Goal: Transaction & Acquisition: Book appointment/travel/reservation

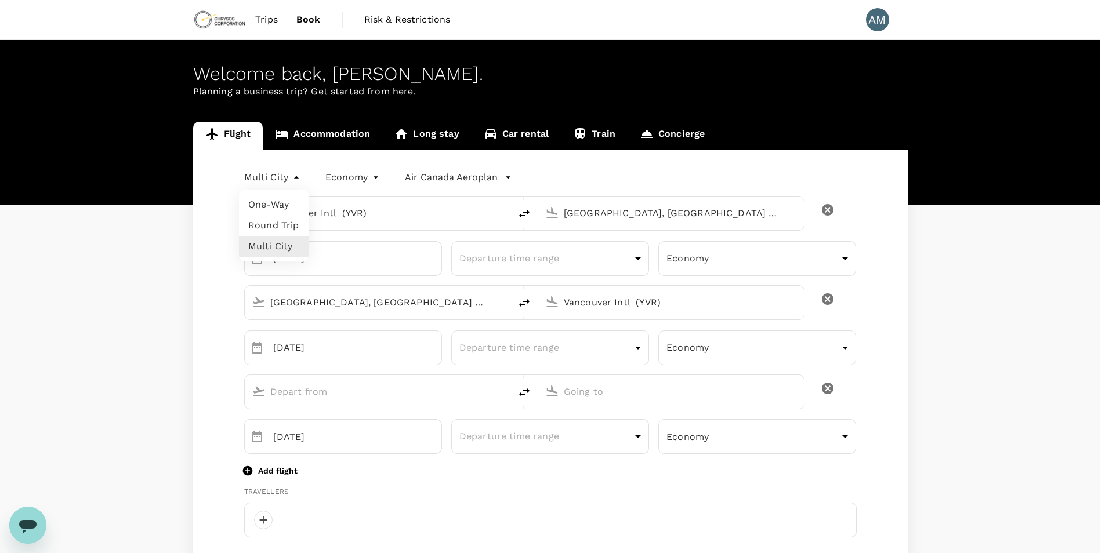
click at [276, 221] on li "Round Trip" at bounding box center [274, 225] width 70 height 21
type input "roundtrip"
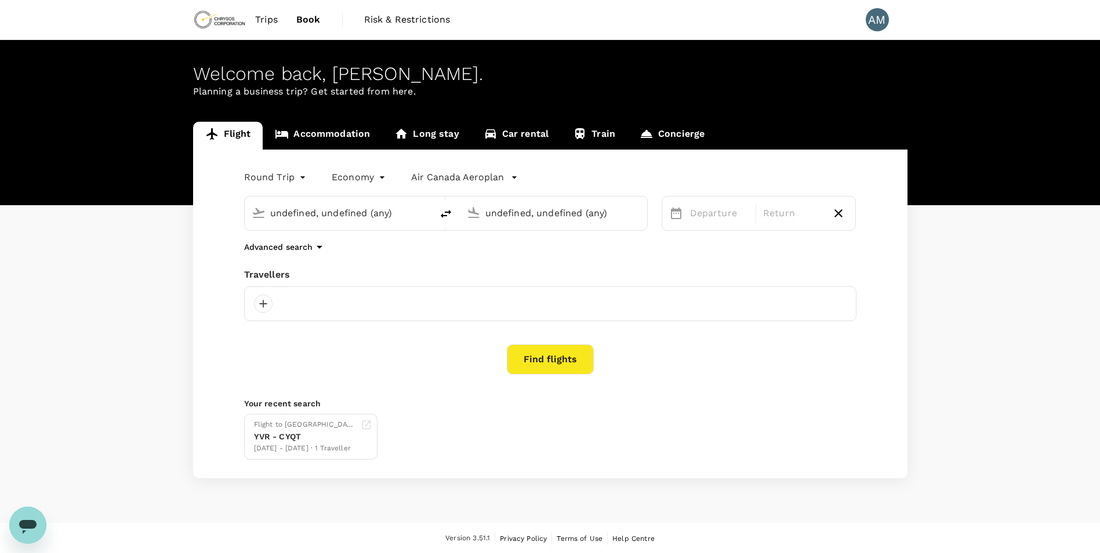
type input "Vancouver Intl (YVR)"
type input "[GEOGRAPHIC_DATA], [GEOGRAPHIC_DATA] (any)"
click at [549, 364] on button "Find flights" at bounding box center [550, 359] width 87 height 30
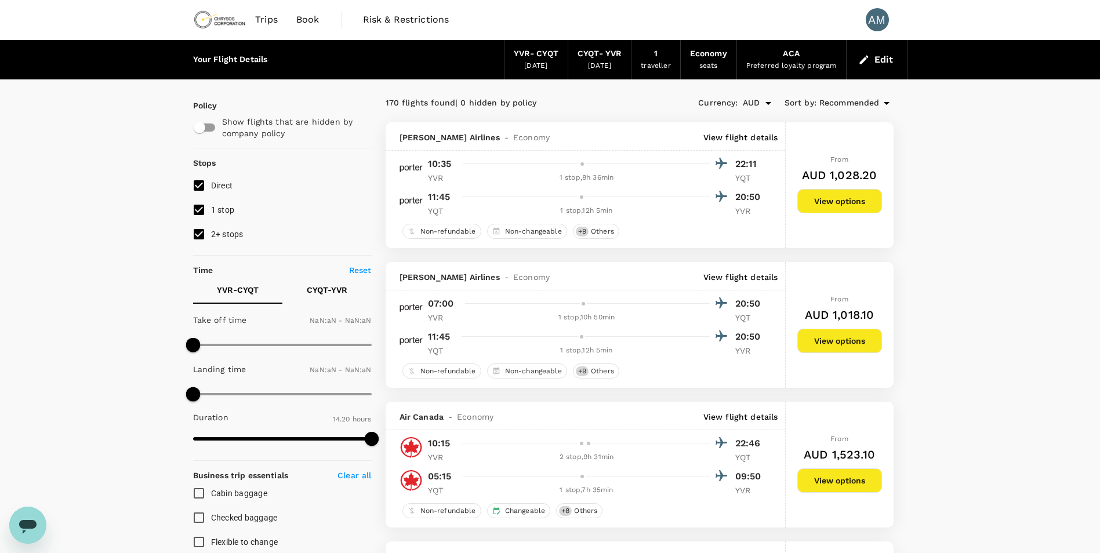
type input "1440"
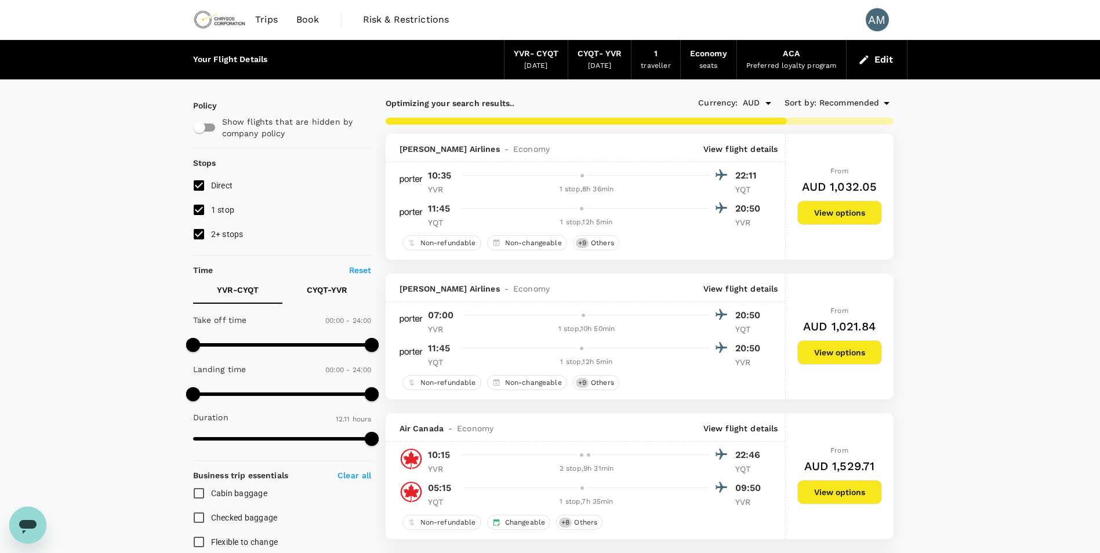
type input "860"
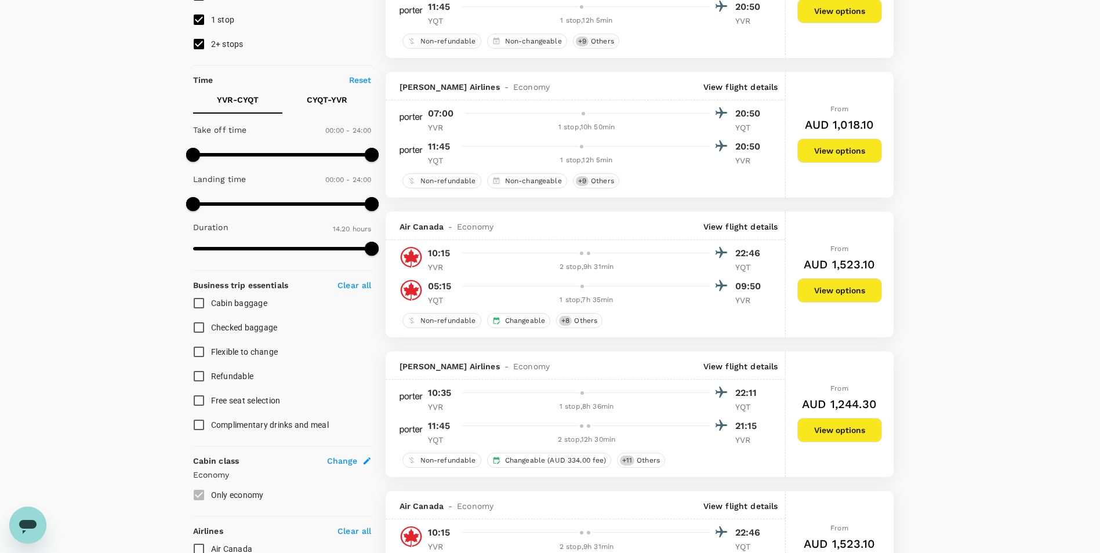
scroll to position [210, 0]
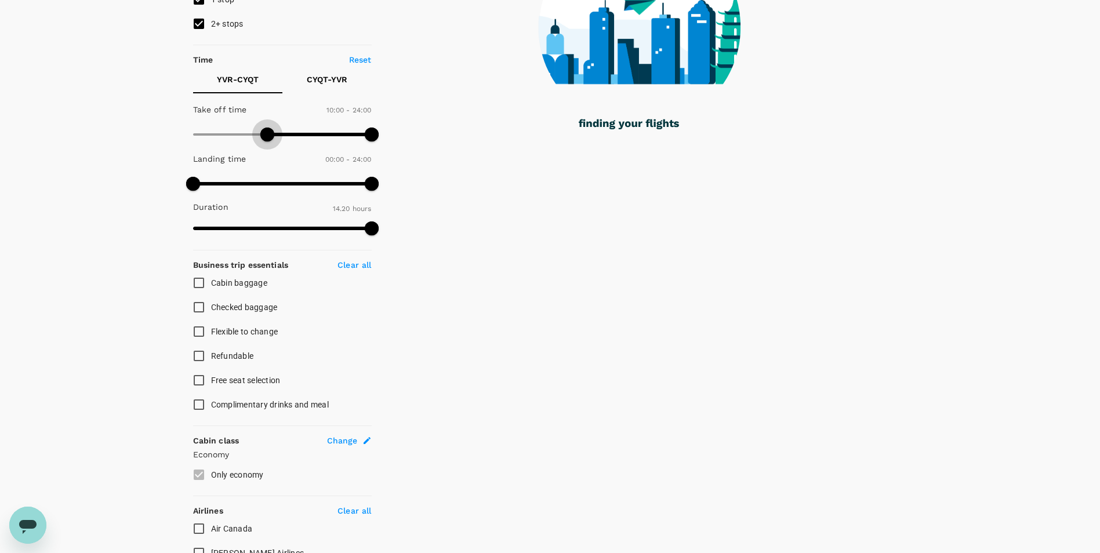
type input "660"
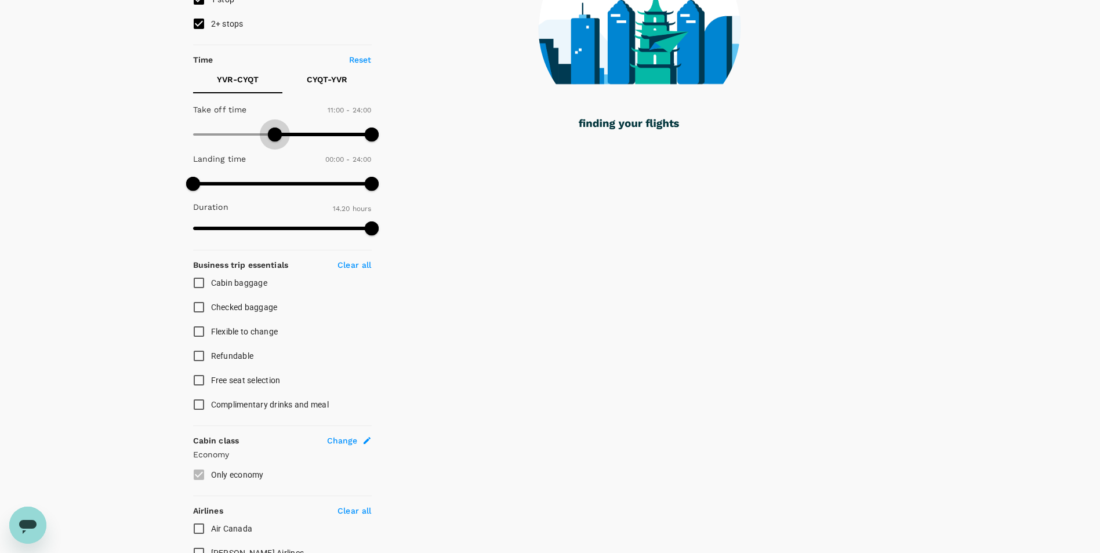
drag, startPoint x: 195, startPoint y: 128, endPoint x: 274, endPoint y: 126, distance: 78.9
click at [274, 128] on span at bounding box center [275, 135] width 14 height 14
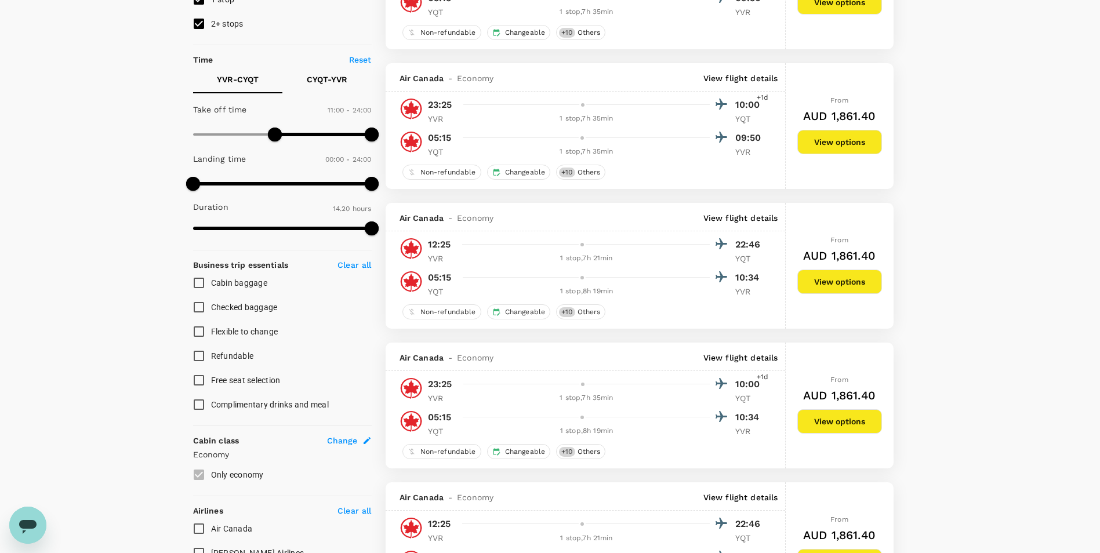
click at [329, 78] on p "CYQT - YVR" at bounding box center [327, 80] width 41 height 12
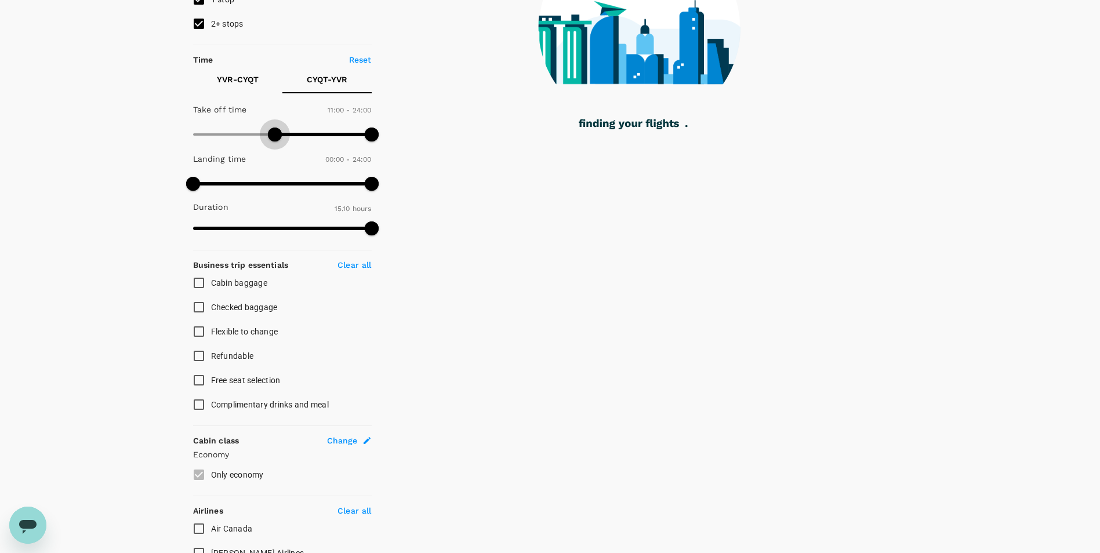
type input "600"
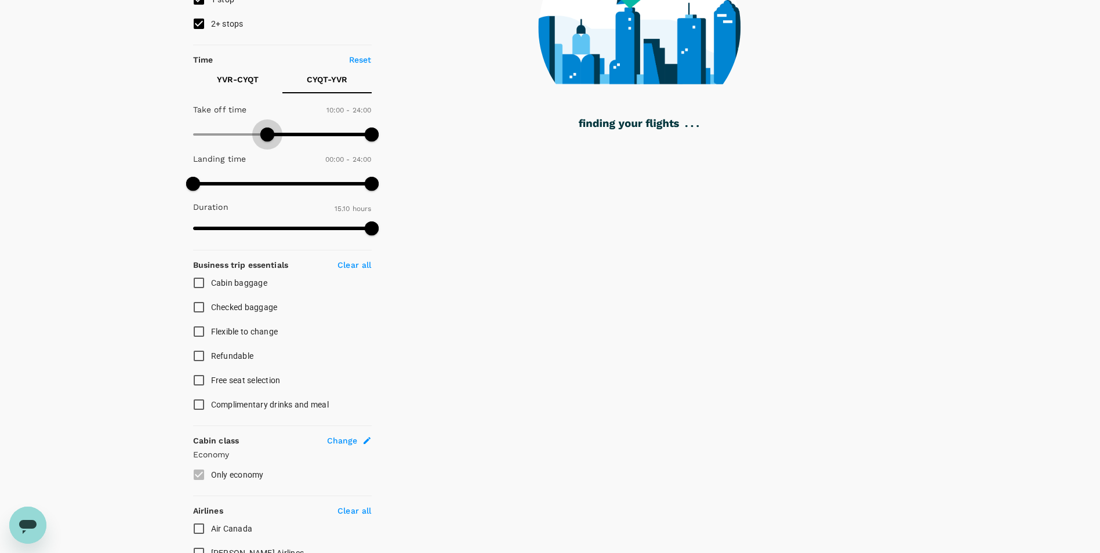
drag, startPoint x: 188, startPoint y: 134, endPoint x: 267, endPoint y: 139, distance: 79.0
click at [267, 139] on span at bounding box center [267, 135] width 14 height 14
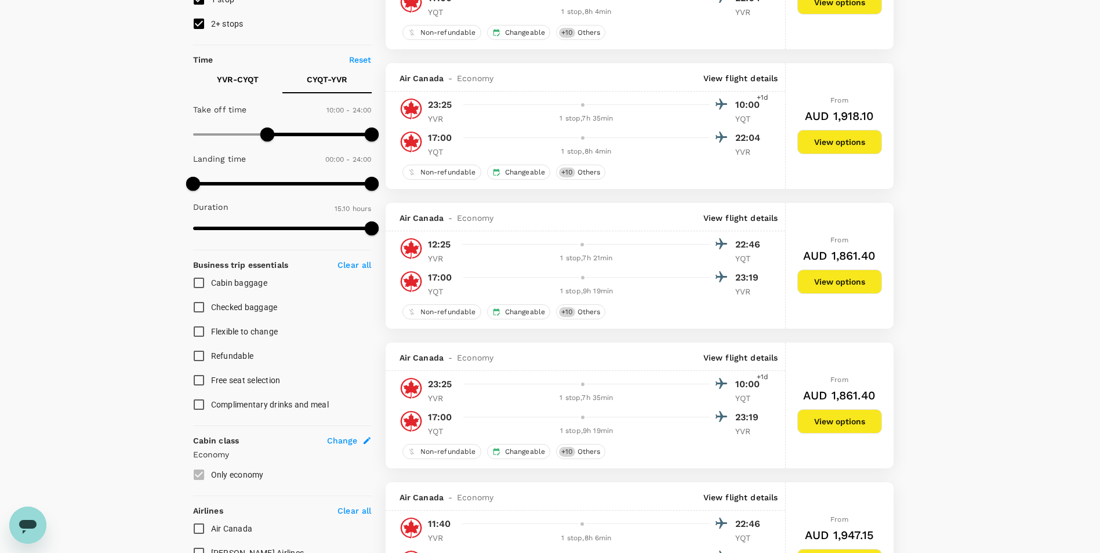
click at [224, 85] on p "YVR - CYQT" at bounding box center [238, 80] width 42 height 12
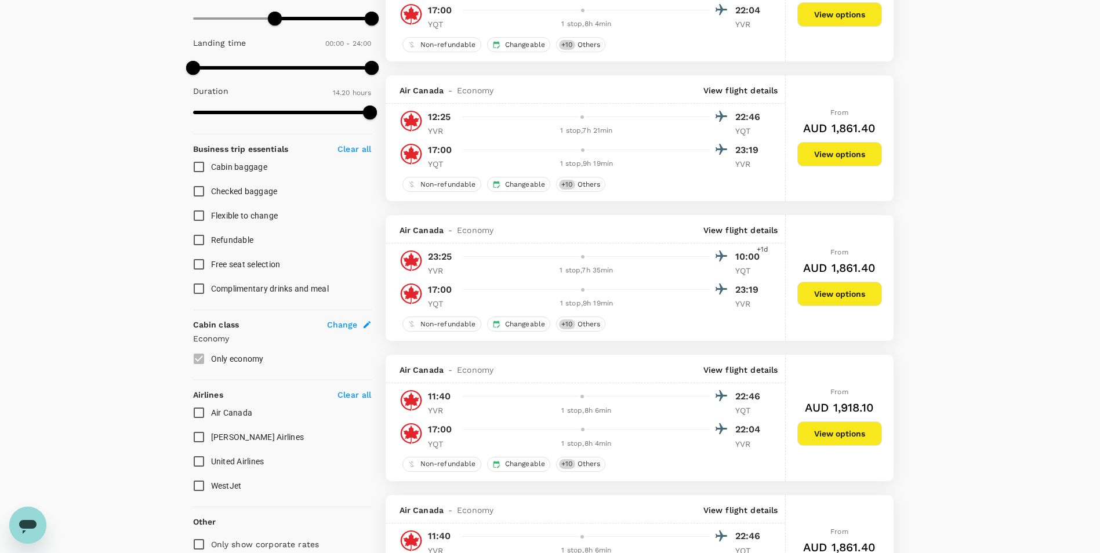
scroll to position [0, 0]
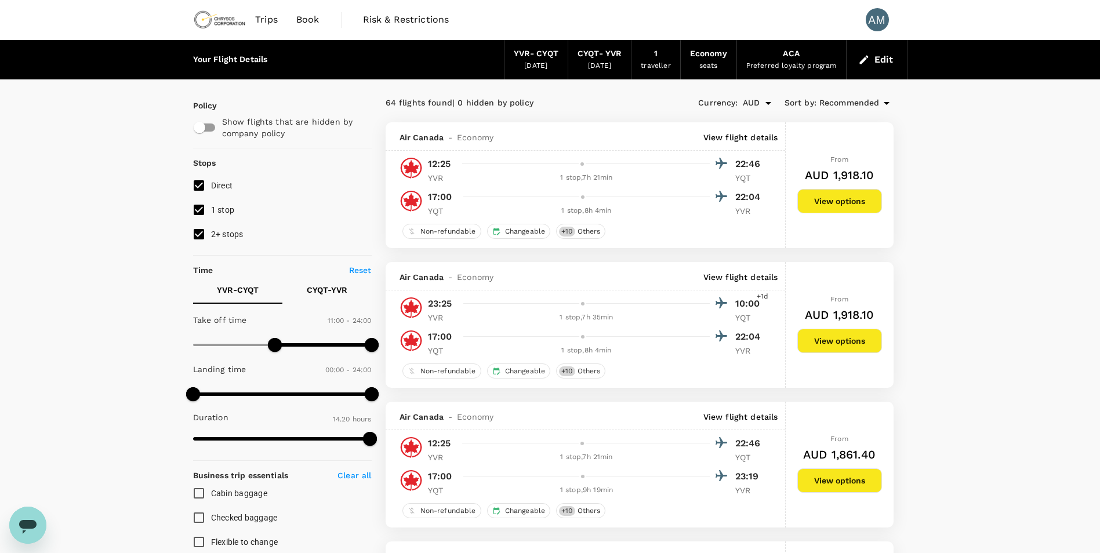
click at [809, 102] on span "Sort by :" at bounding box center [800, 103] width 32 height 13
click at [886, 100] on icon at bounding box center [887, 103] width 14 height 14
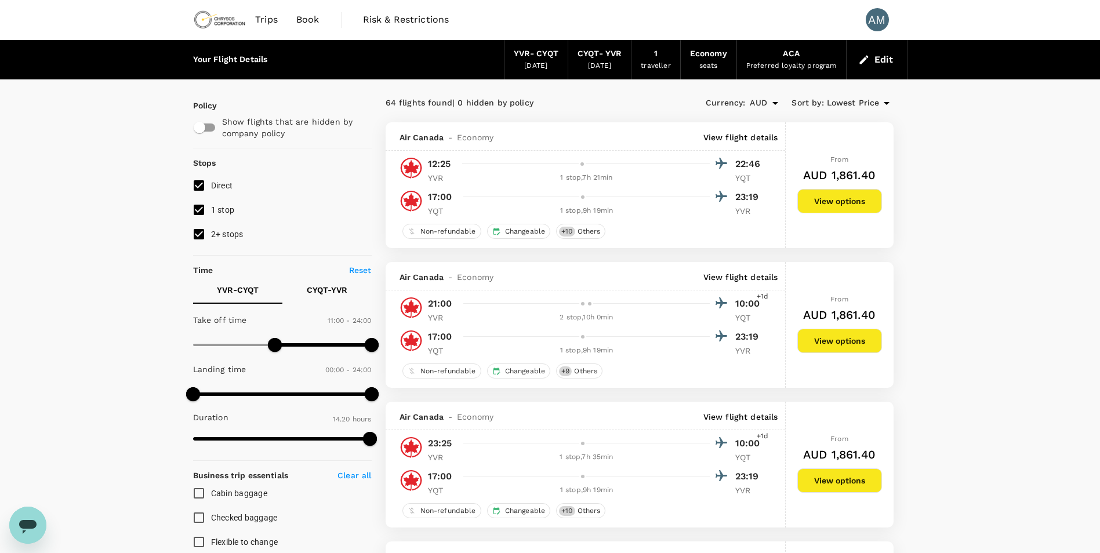
click at [358, 269] on p "Reset" at bounding box center [360, 270] width 23 height 12
type input "0"
type input "865"
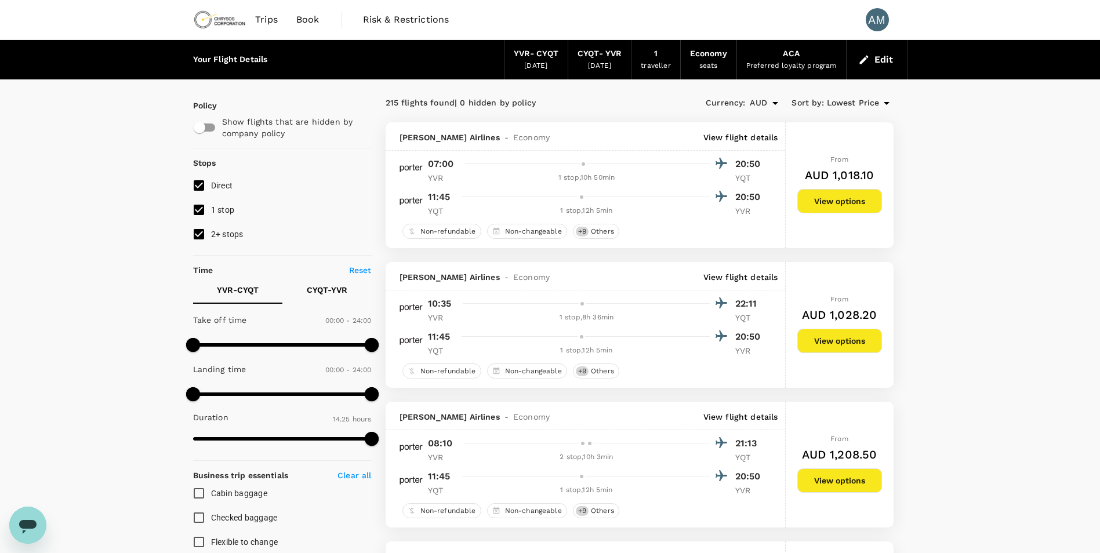
click at [198, 235] on input "2+ stops" at bounding box center [199, 234] width 24 height 24
checkbox input "false"
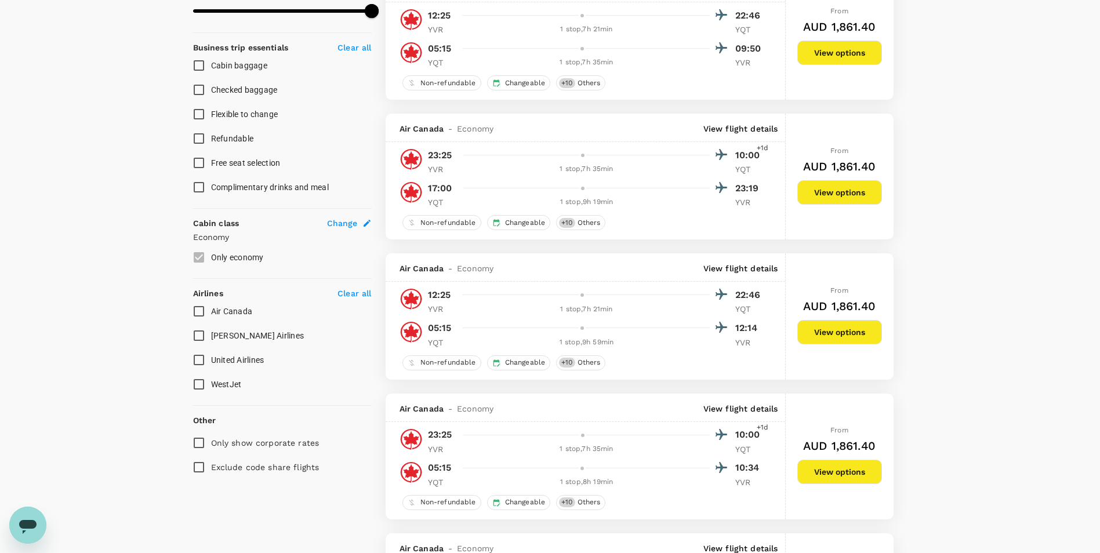
scroll to position [464, 0]
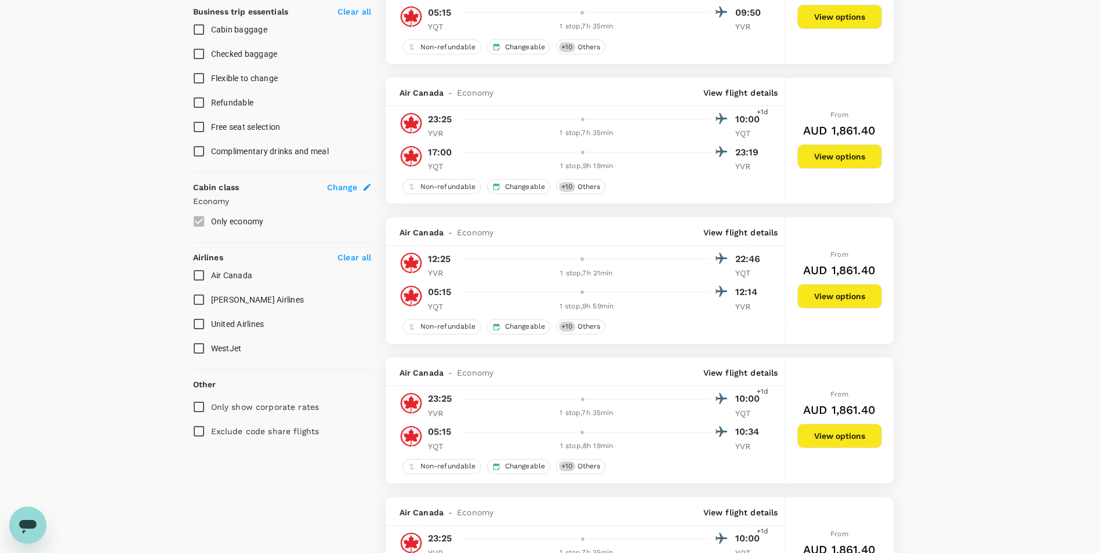
click at [198, 300] on input "[PERSON_NAME] Airlines" at bounding box center [199, 300] width 24 height 24
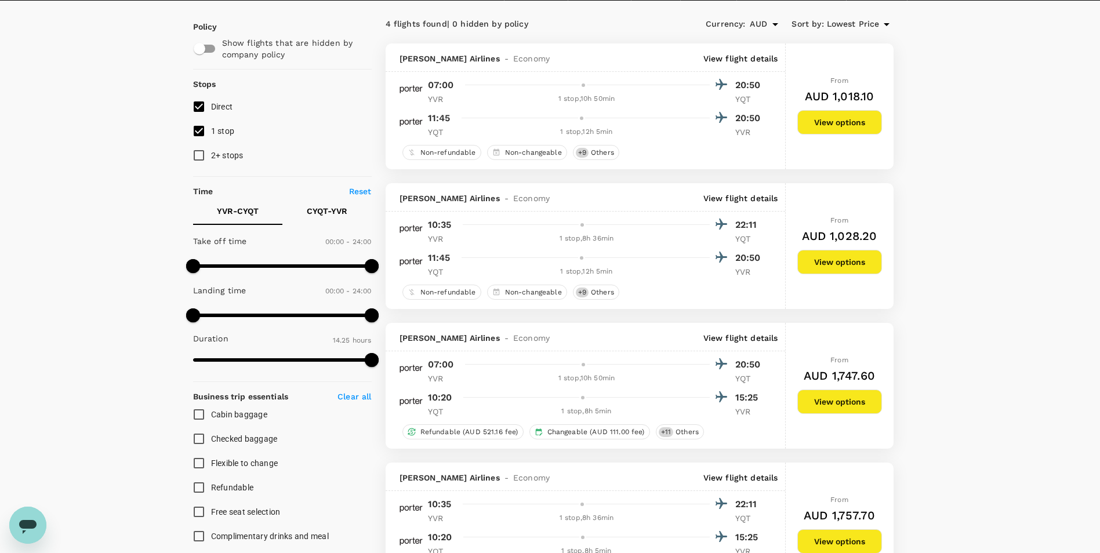
scroll to position [232, 0]
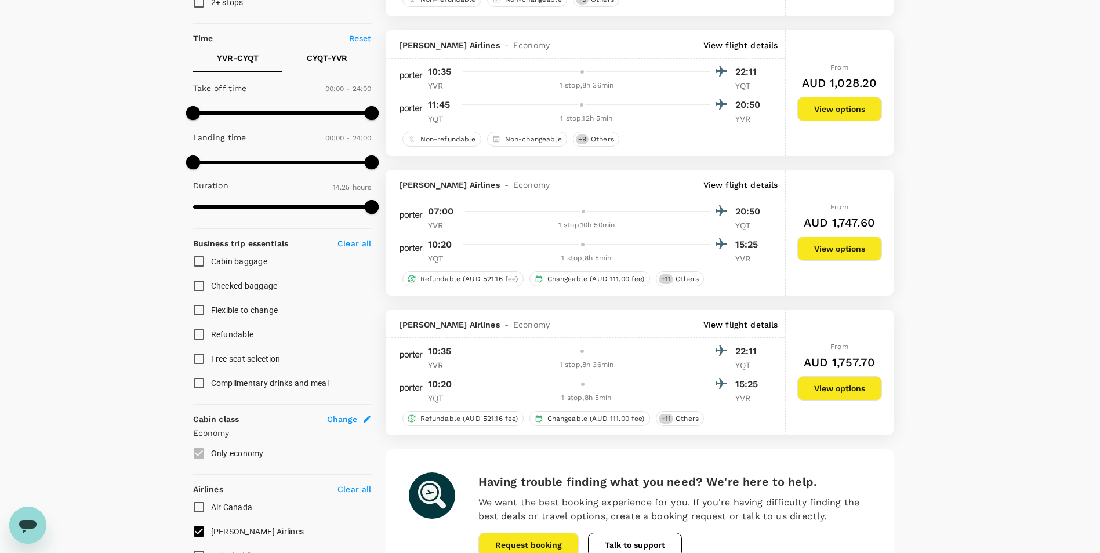
click at [1036, 429] on div "Your Flight Details YVR - CYQT [DATE] CYQT - YVR [DATE] 1 traveller Economy sea…" at bounding box center [550, 251] width 1100 height 886
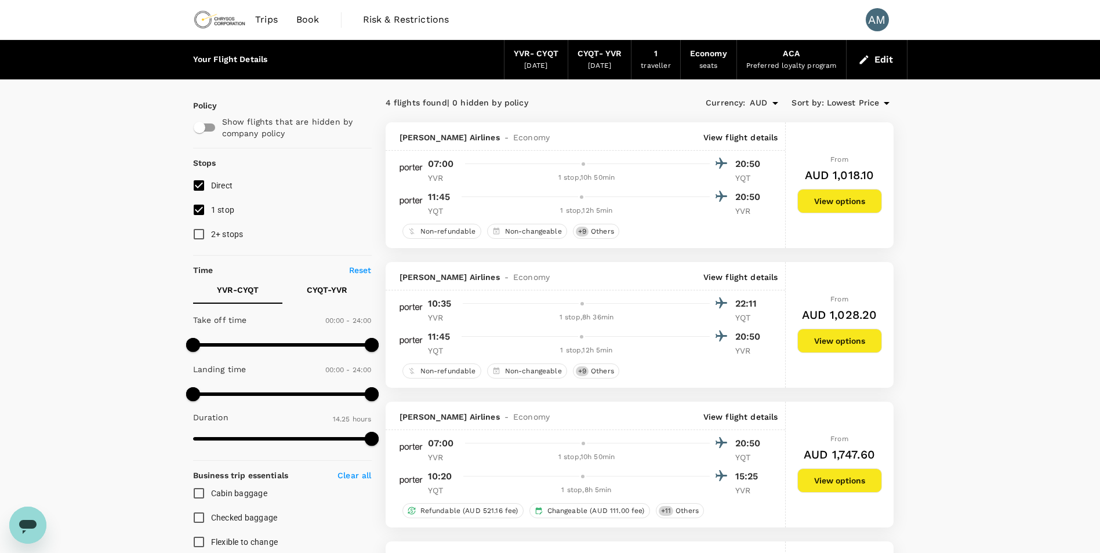
click at [745, 132] on p "View flight details" at bounding box center [740, 138] width 75 height 12
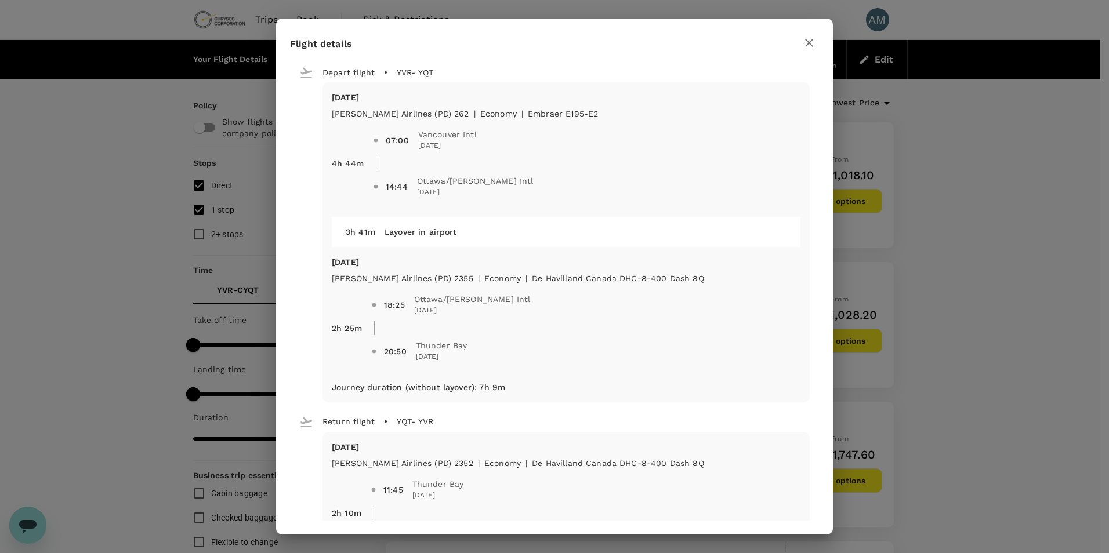
click at [812, 47] on icon "button" at bounding box center [809, 43] width 14 height 14
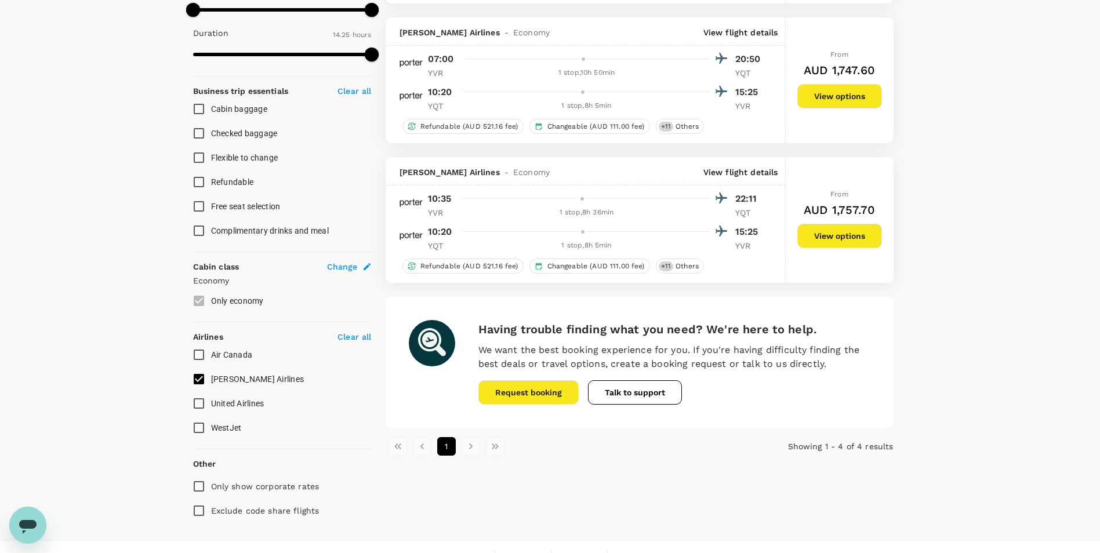
scroll to position [404, 0]
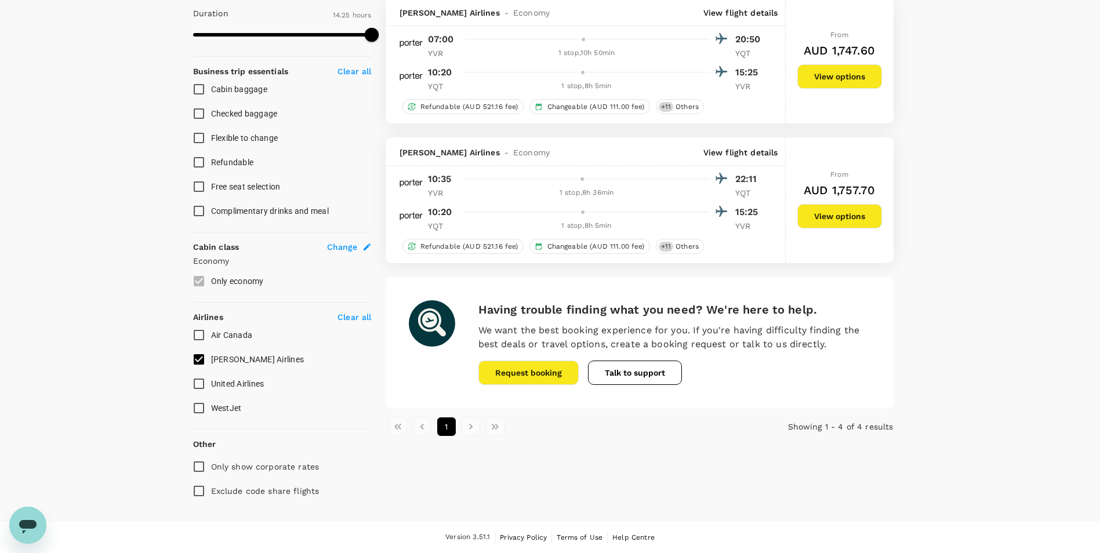
click at [986, 289] on div "Your Flight Details YVR - CYQT [DATE] CYQT - YVR [DATE] 1 traveller Economy sea…" at bounding box center [550, 79] width 1100 height 886
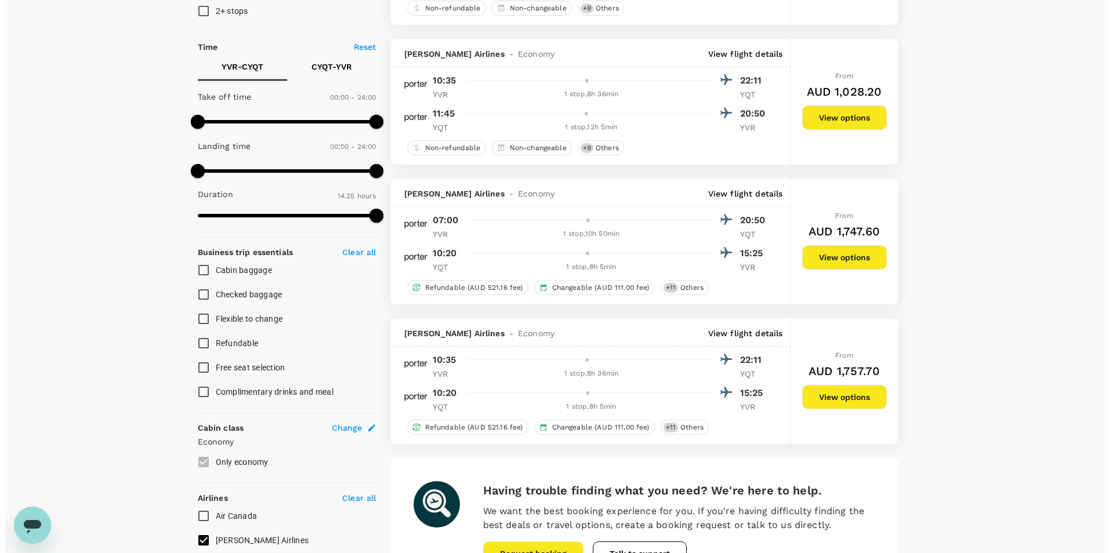
scroll to position [232, 0]
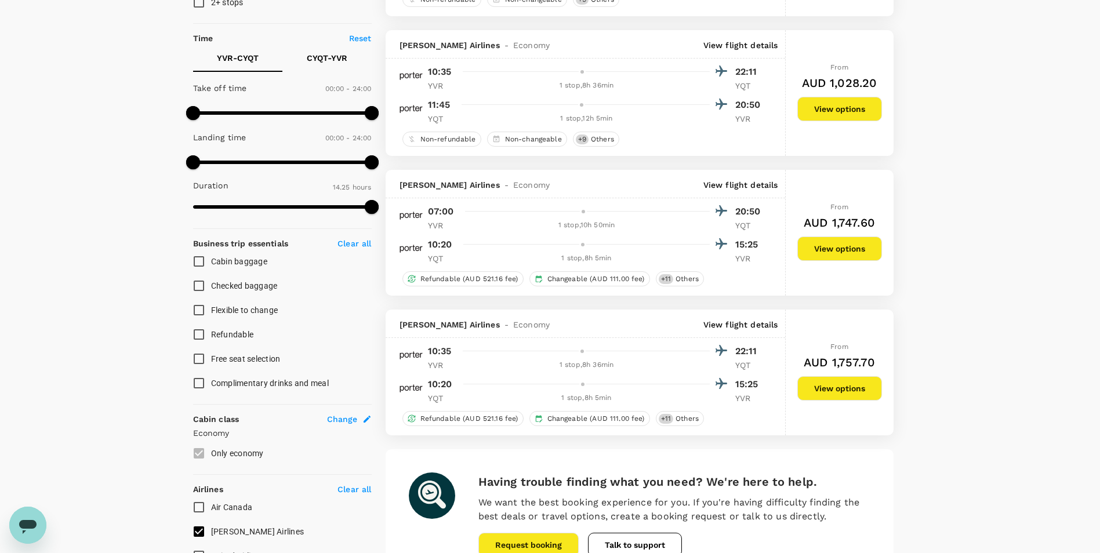
click at [954, 421] on div "Your Flight Details YVR - CYQT [DATE] CYQT - YVR [DATE] 1 traveller Economy sea…" at bounding box center [550, 251] width 1100 height 886
click at [748, 326] on p "View flight details" at bounding box center [740, 325] width 75 height 12
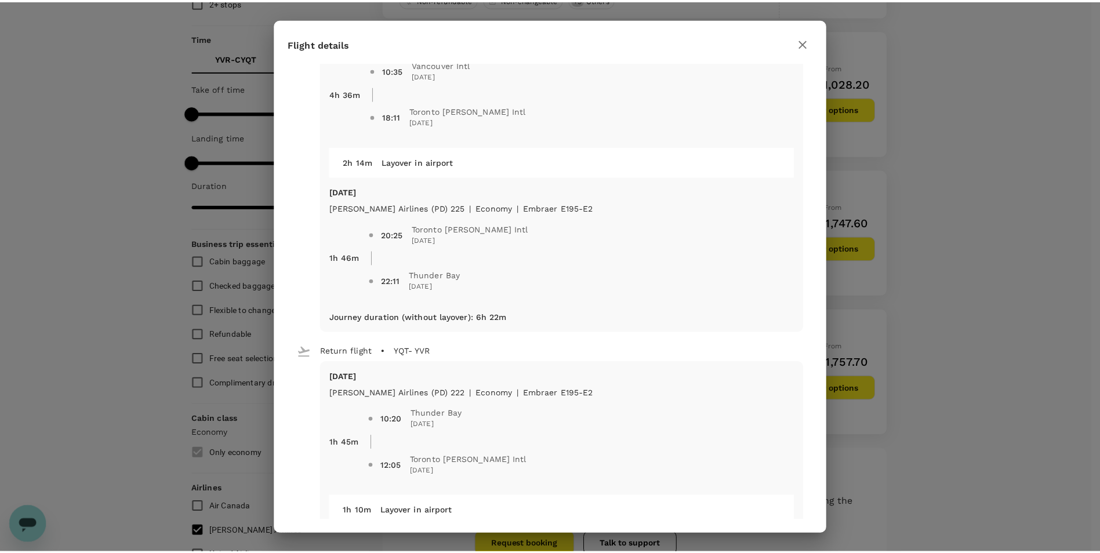
scroll to position [0, 0]
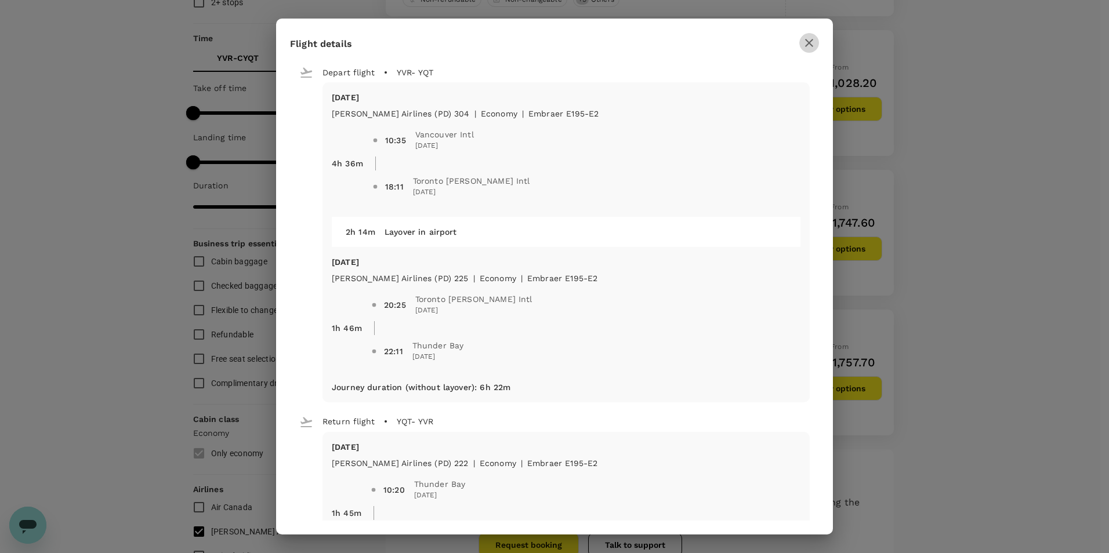
click at [806, 35] on button "button" at bounding box center [809, 43] width 20 height 20
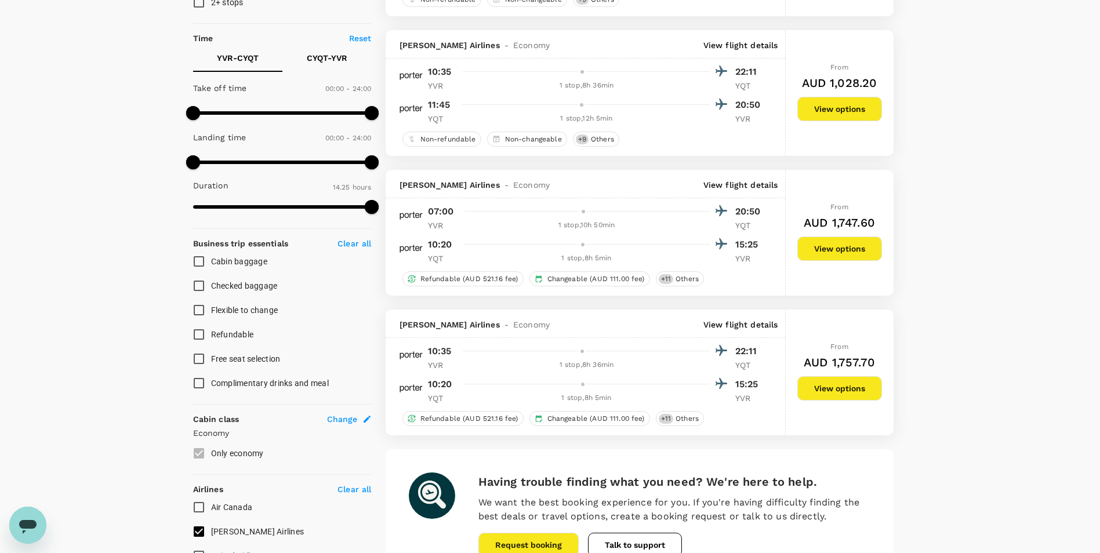
click at [1022, 445] on div "Your Flight Details YVR - CYQT [DATE] CYQT - YVR [DATE] 1 traveller Economy sea…" at bounding box center [550, 251] width 1100 height 886
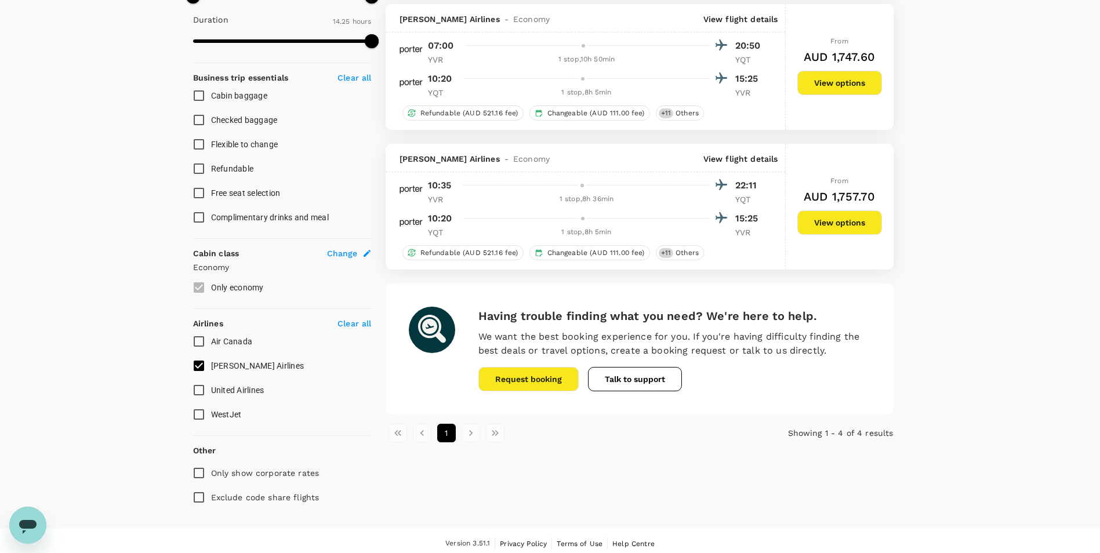
scroll to position [404, 0]
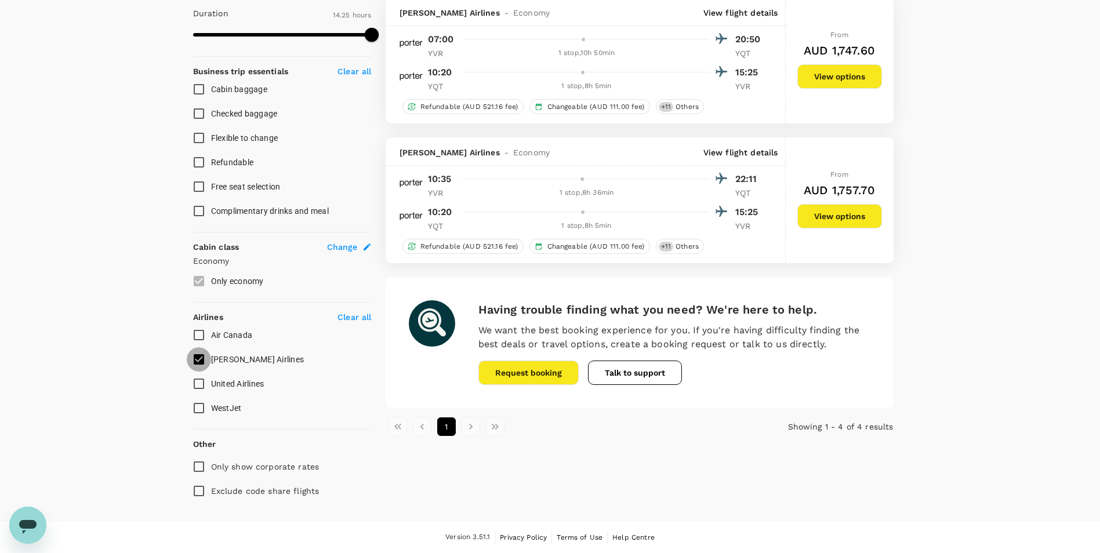
click at [202, 356] on input "[PERSON_NAME] Airlines" at bounding box center [199, 359] width 24 height 24
checkbox input "false"
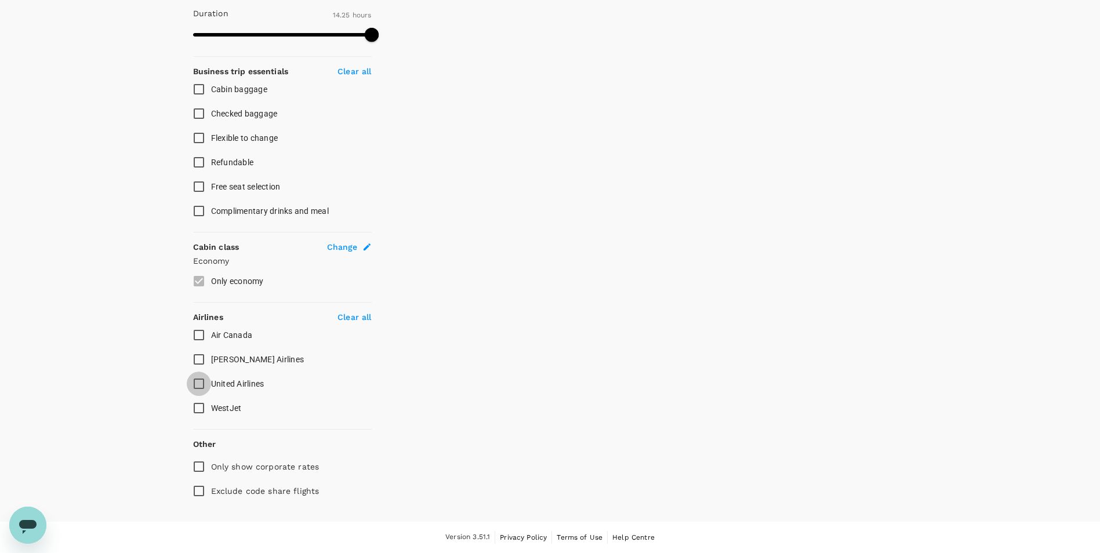
click at [201, 382] on input "United Airlines" at bounding box center [199, 384] width 24 height 24
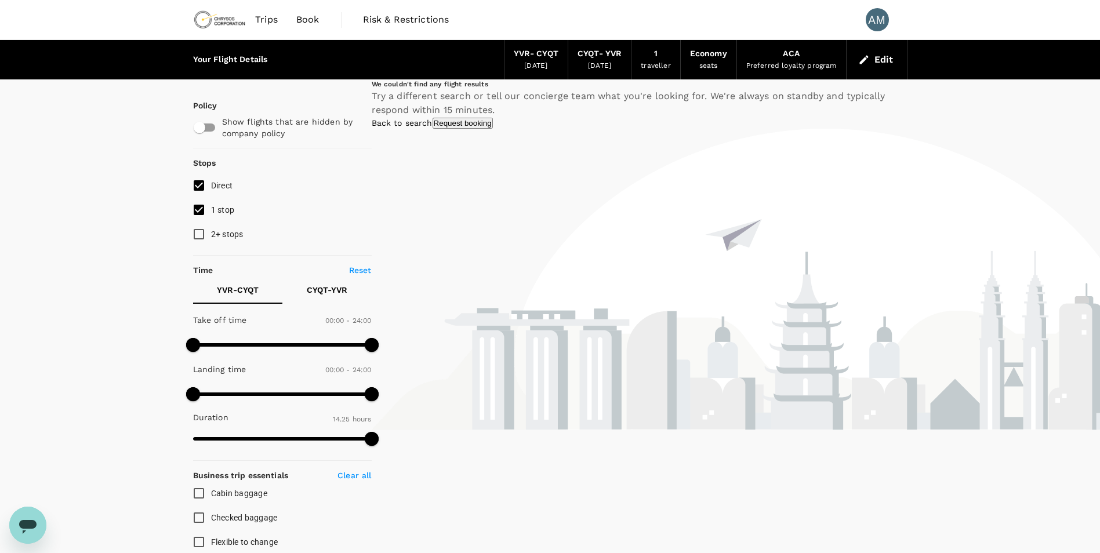
scroll to position [290, 0]
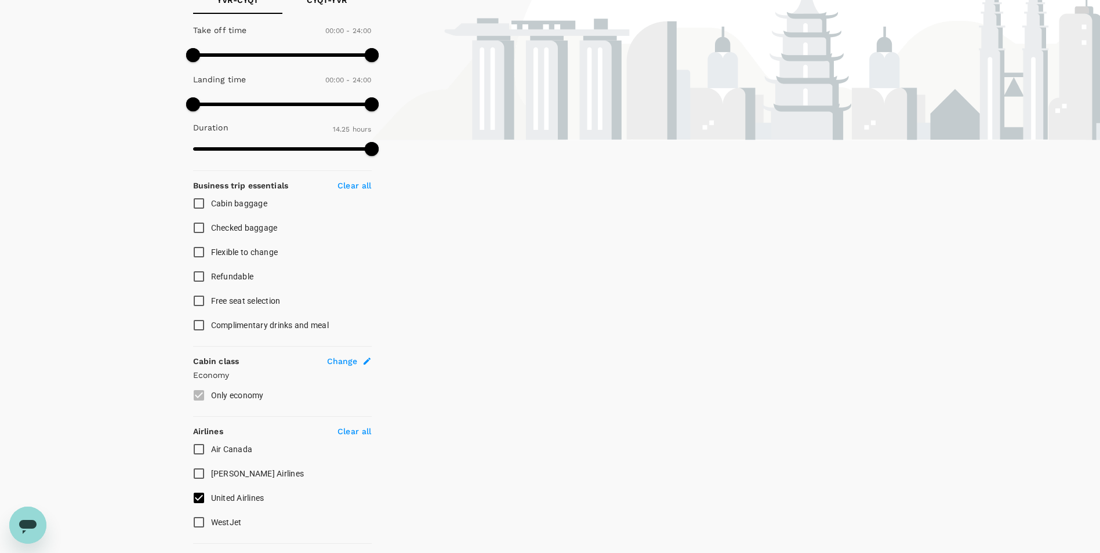
click at [195, 499] on input "United Airlines" at bounding box center [199, 498] width 24 height 24
checkbox input "false"
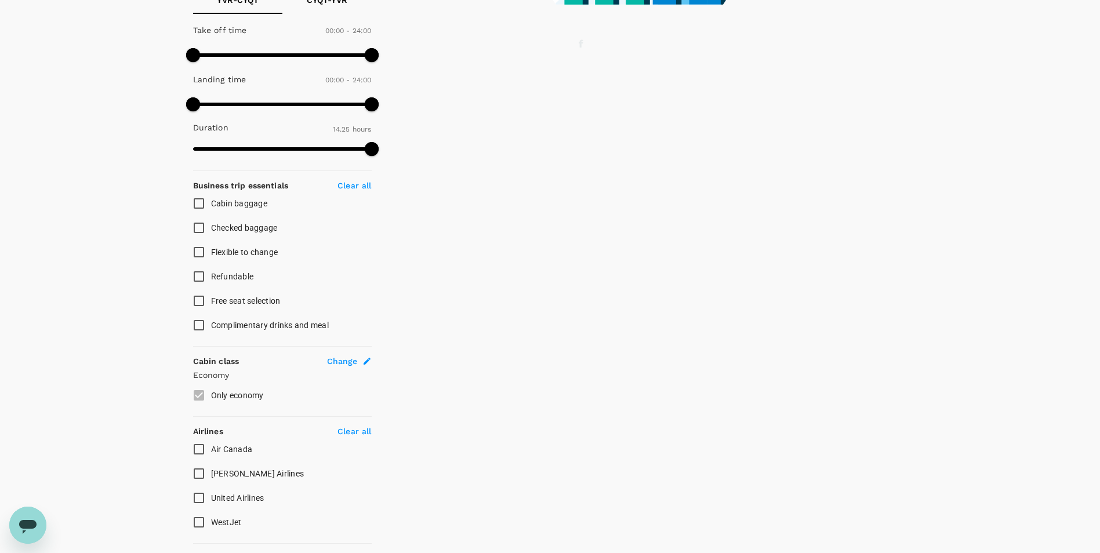
click at [201, 524] on input "WestJet" at bounding box center [199, 522] width 24 height 24
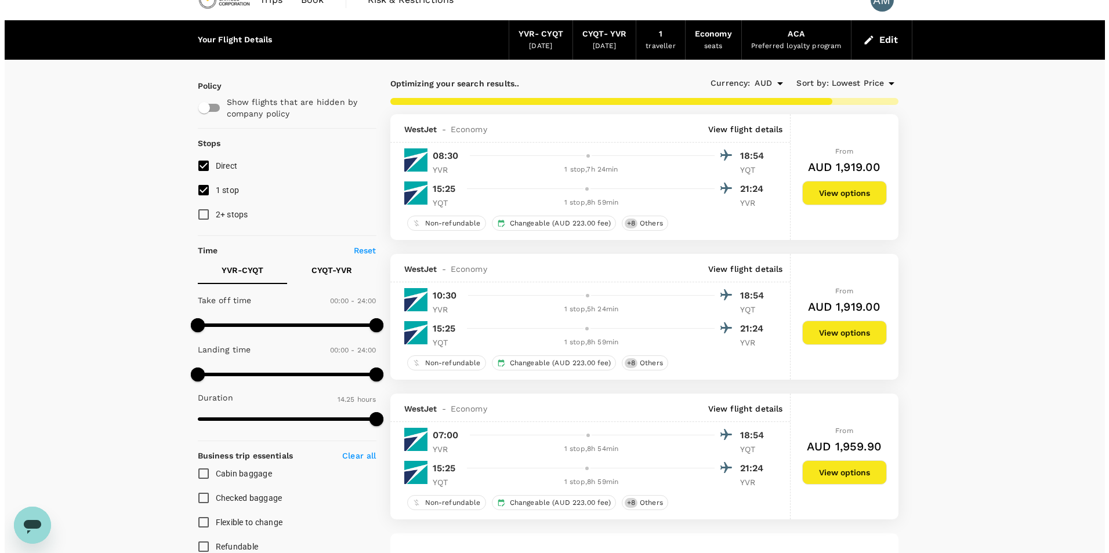
scroll to position [0, 0]
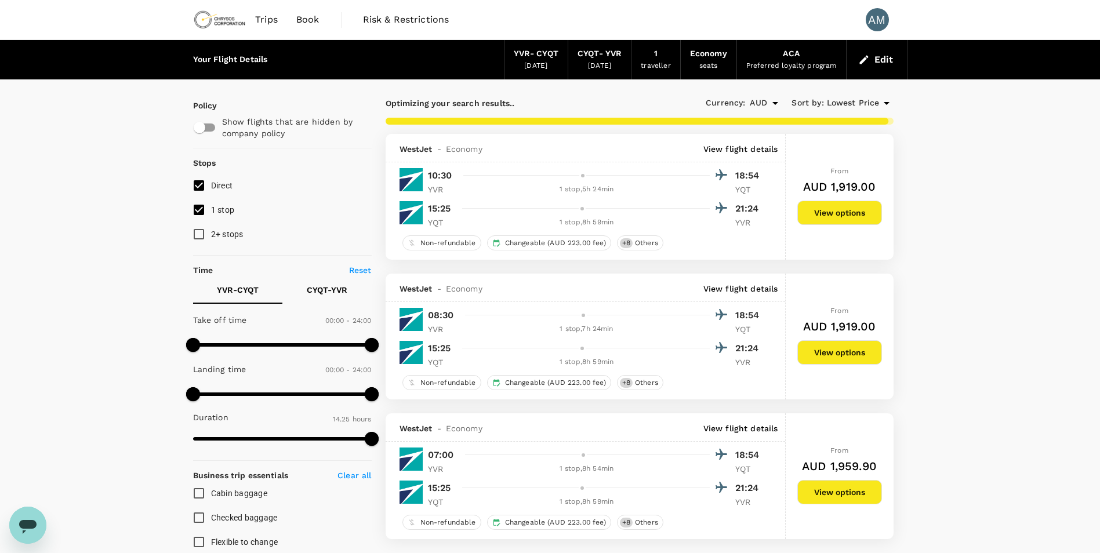
click at [768, 147] on p "View flight details" at bounding box center [740, 149] width 75 height 12
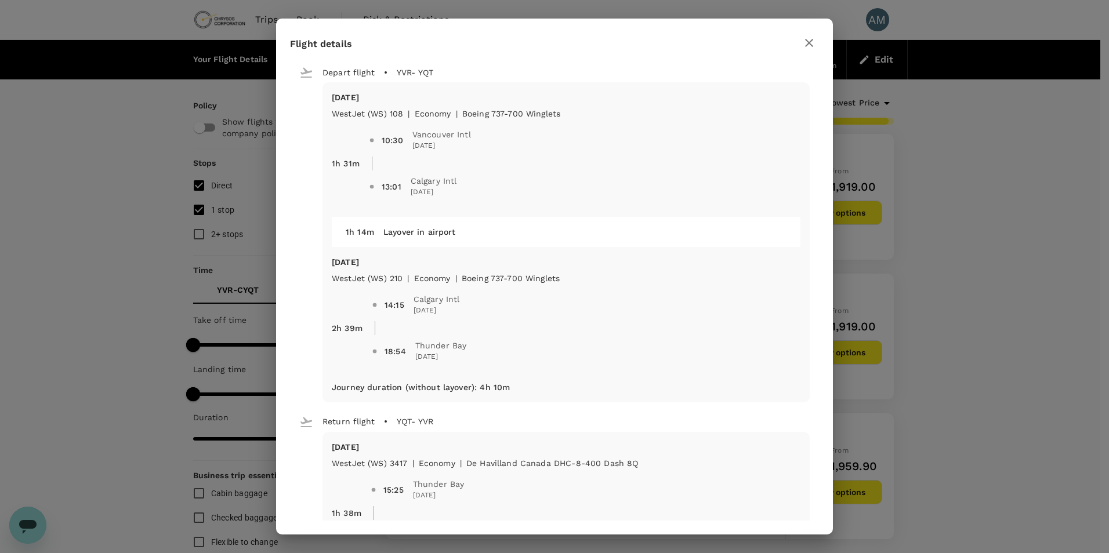
checkbox input "false"
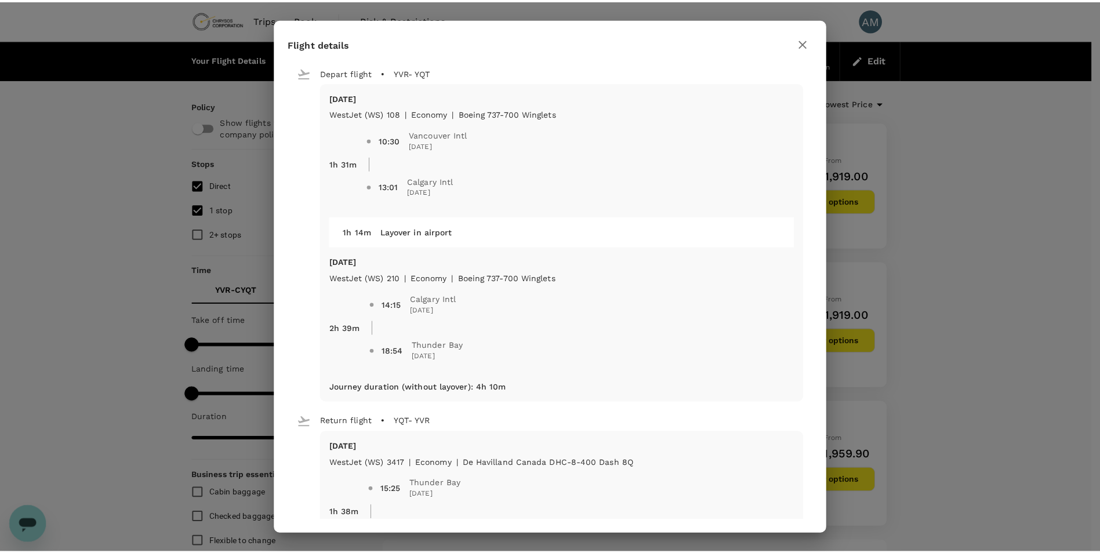
scroll to position [241, 0]
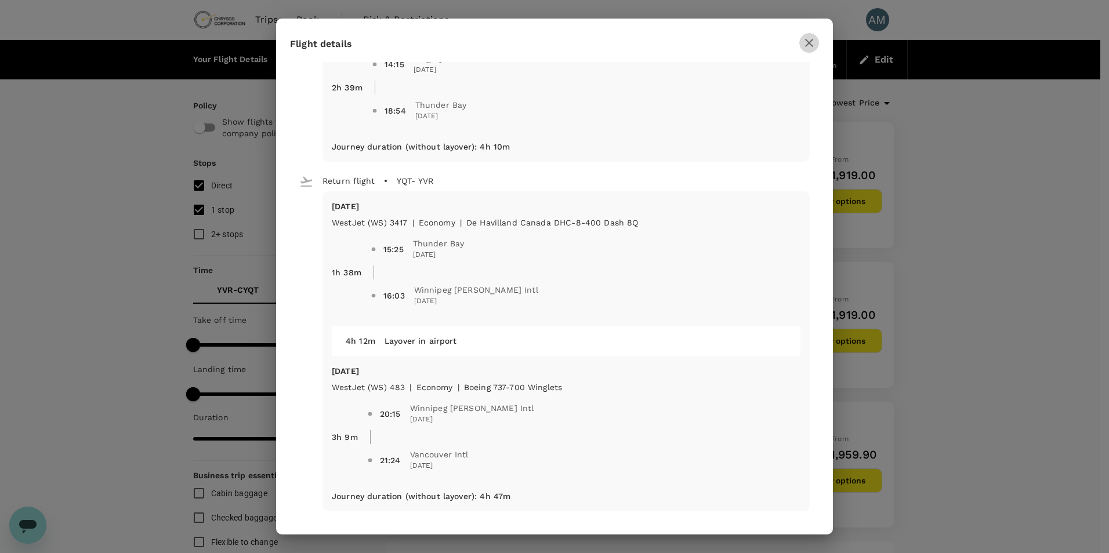
click at [813, 39] on icon "button" at bounding box center [809, 43] width 14 height 14
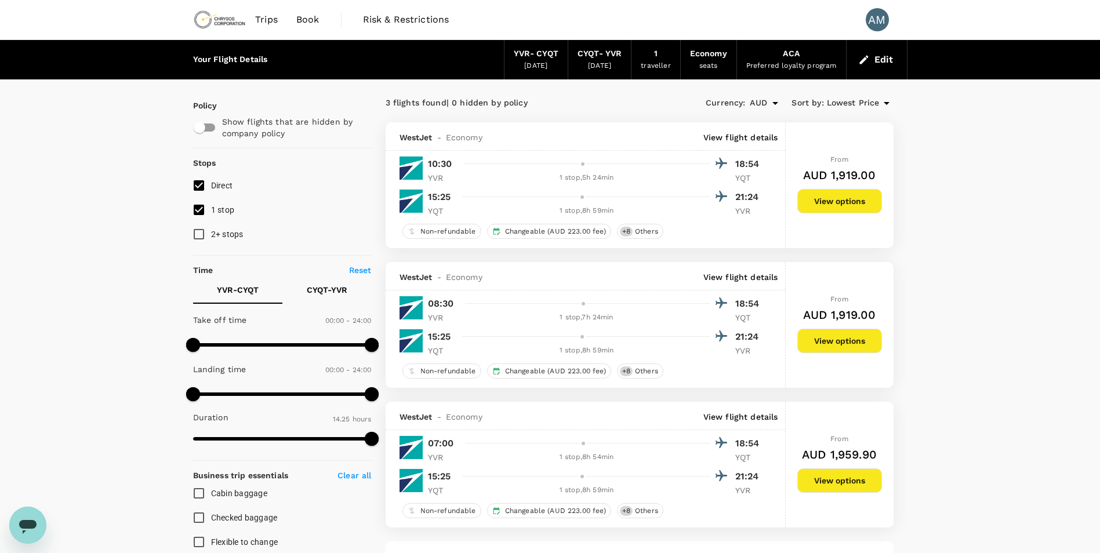
click at [1034, 268] on div "Your Flight Details YVR - CYQT [DATE] CYQT - YVR [DATE] 1 traveller Economy sea…" at bounding box center [550, 495] width 1100 height 910
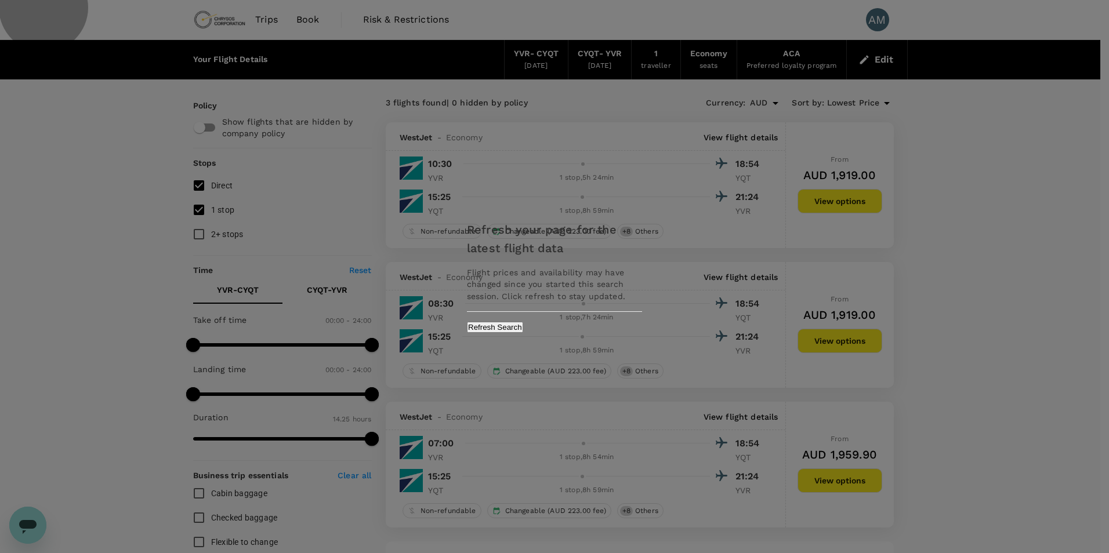
click at [523, 330] on button "Refresh Search" at bounding box center [495, 327] width 56 height 11
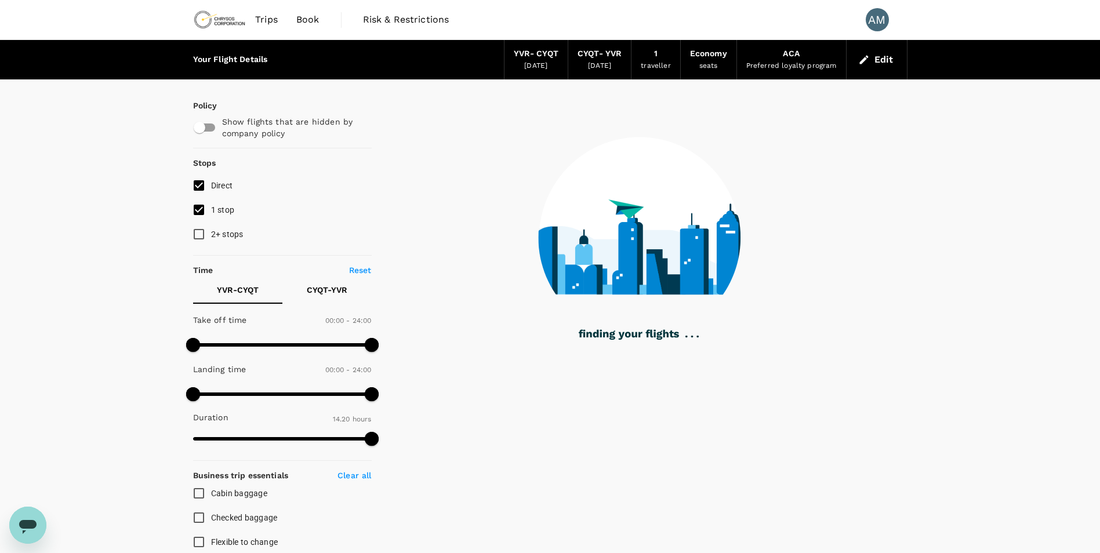
type input "860"
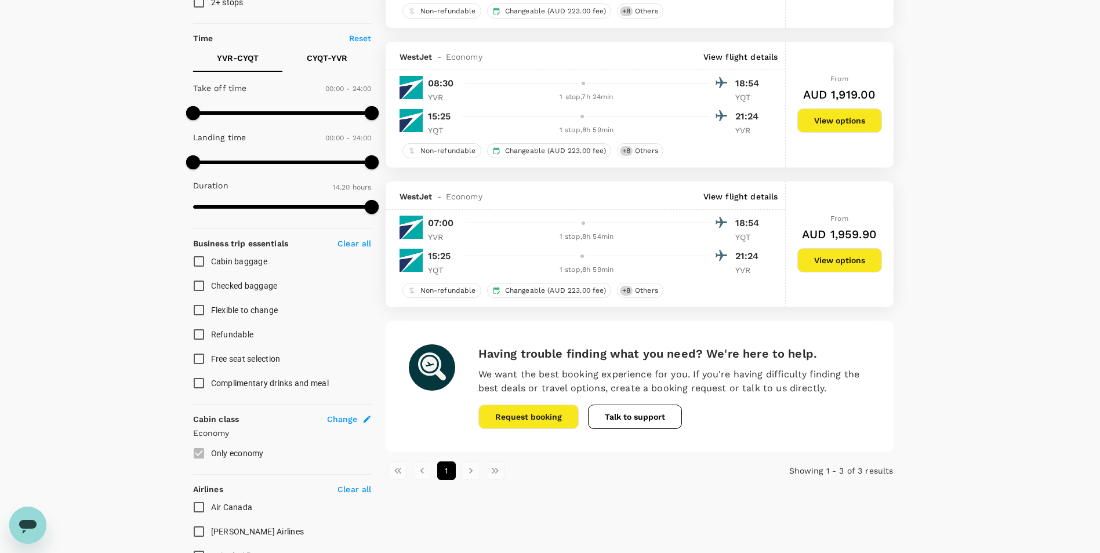
scroll to position [348, 0]
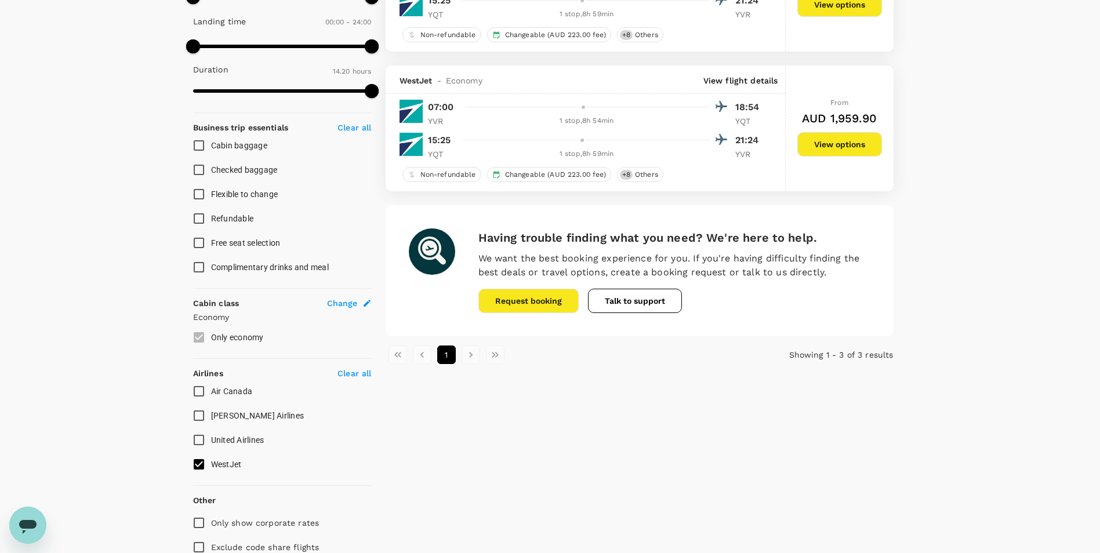
click at [197, 466] on input "WestJet" at bounding box center [199, 464] width 24 height 24
checkbox input "false"
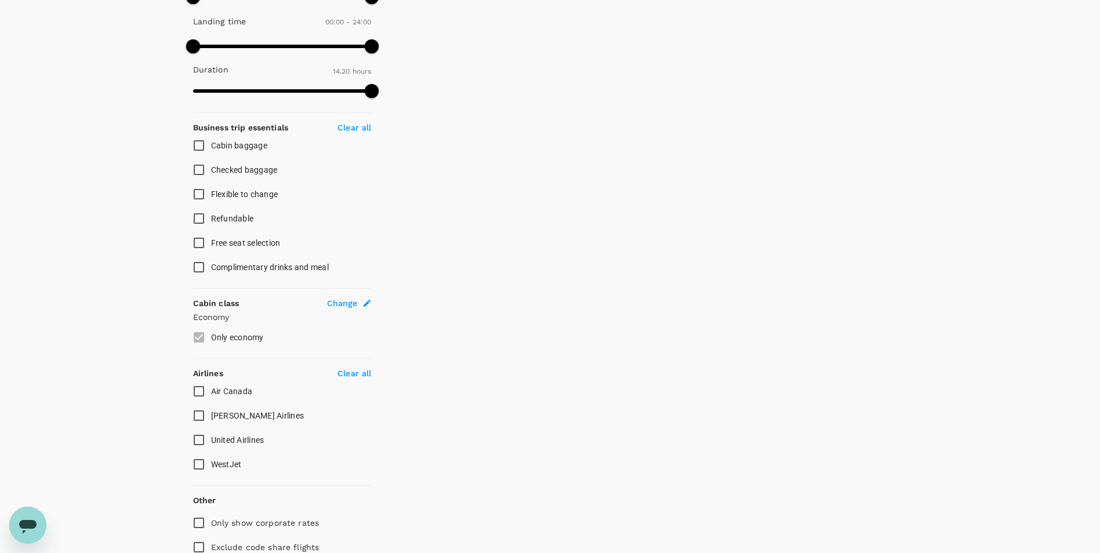
click at [194, 391] on input "Air Canada" at bounding box center [199, 391] width 24 height 24
checkbox input "true"
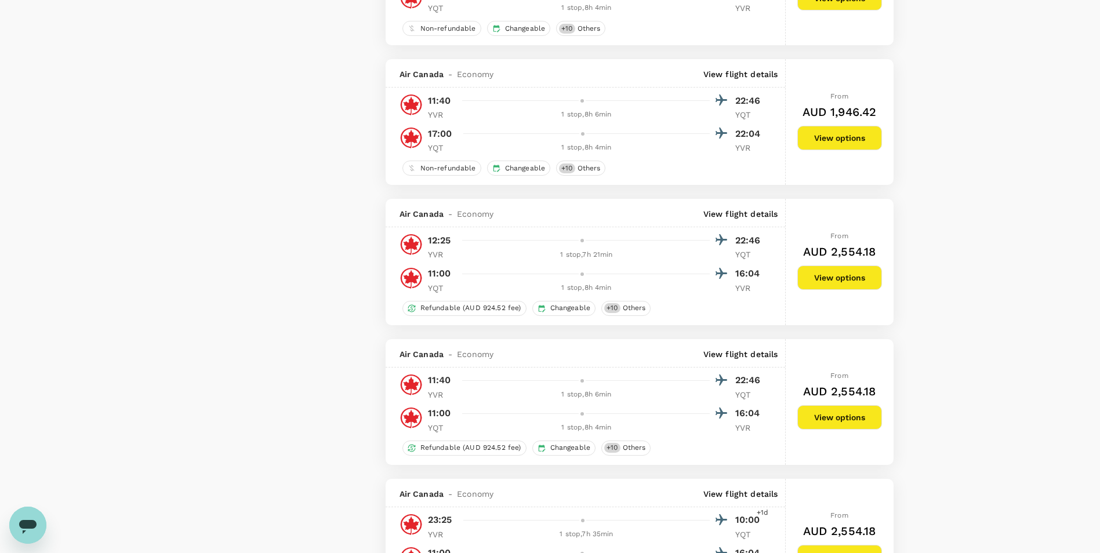
scroll to position [2493, 0]
